Goal: Task Accomplishment & Management: Manage account settings

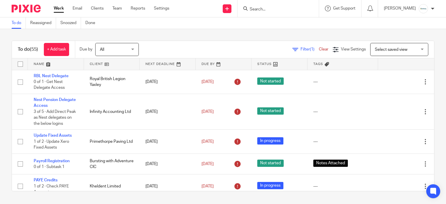
click at [268, 11] on input "Search" at bounding box center [275, 9] width 52 height 5
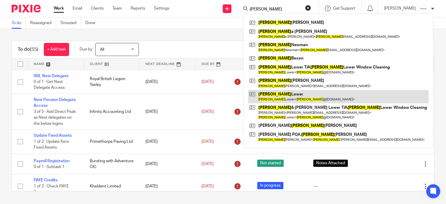
type input "paul"
click at [309, 95] on link at bounding box center [338, 96] width 181 height 13
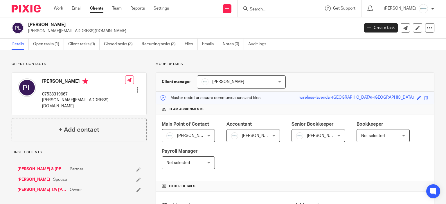
click at [258, 11] on input "Search" at bounding box center [275, 9] width 52 height 5
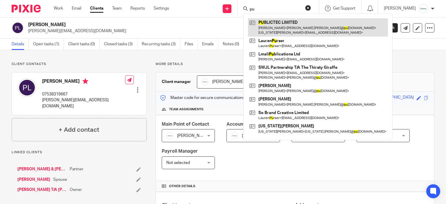
type input "pu"
click at [331, 26] on link at bounding box center [318, 27] width 140 height 18
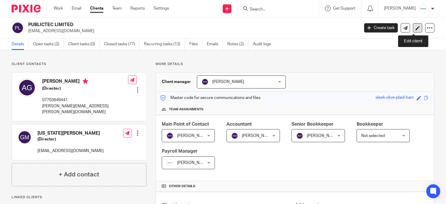
click at [416, 28] on icon at bounding box center [418, 28] width 4 height 4
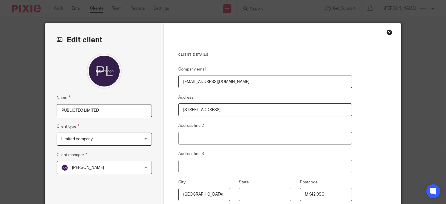
click at [110, 108] on input "PUBLICTEC LIMITED" at bounding box center [104, 110] width 95 height 13
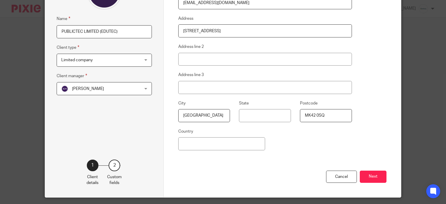
scroll to position [95, 0]
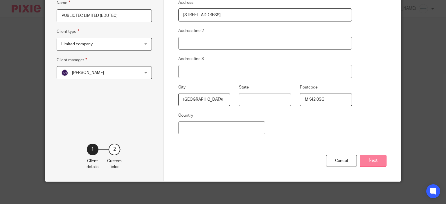
type input "PUBLICTEC LIMITED (EDUTEC)"
click at [378, 161] on button "Next" at bounding box center [373, 161] width 27 height 12
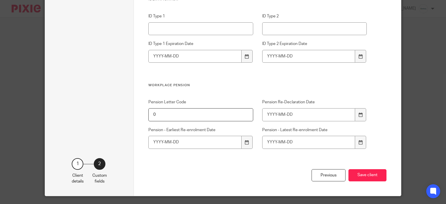
scroll to position [614, 0]
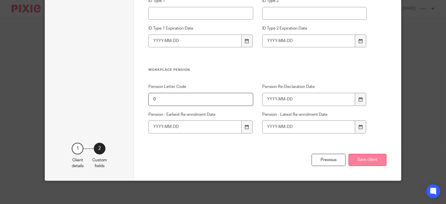
click at [368, 157] on button "Save client" at bounding box center [368, 160] width 38 height 12
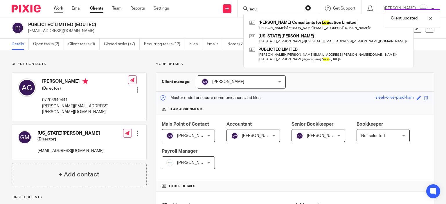
type input "edu"
click at [61, 6] on link "Work" at bounding box center [58, 9] width 9 height 6
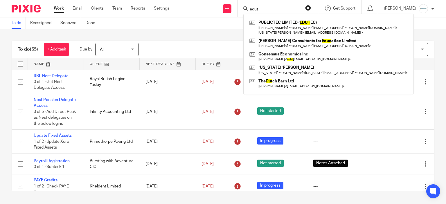
type input "edut"
click at [199, 21] on div "To do Reassigned Snoozed Done" at bounding box center [223, 23] width 446 height 12
